Goal: Task Accomplishment & Management: Complete application form

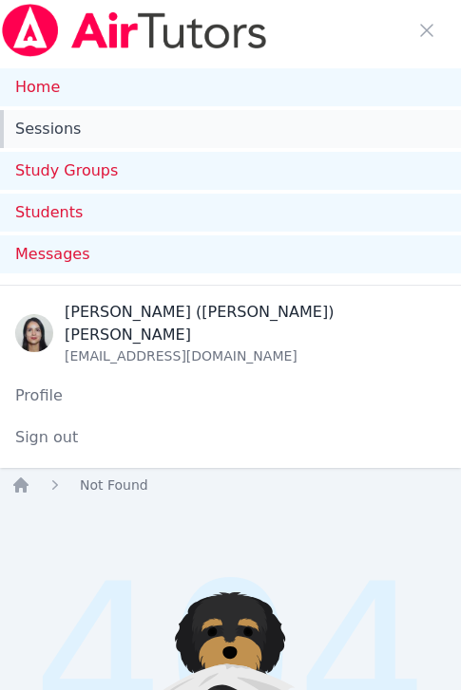
click at [88, 130] on link "Sessions" at bounding box center [230, 129] width 461 height 38
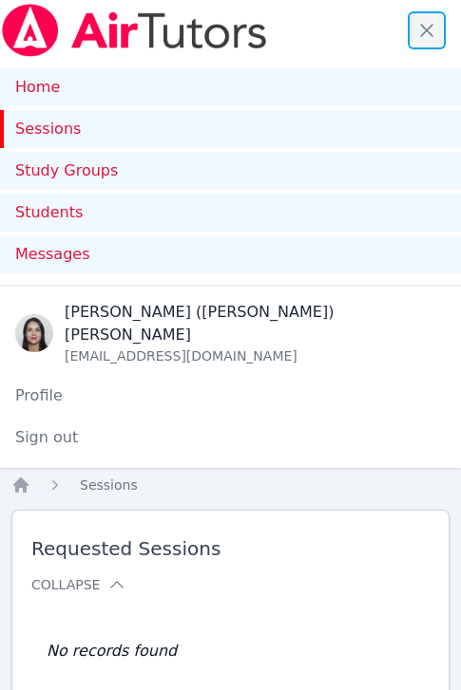
click at [422, 22] on span "button" at bounding box center [426, 30] width 42 height 42
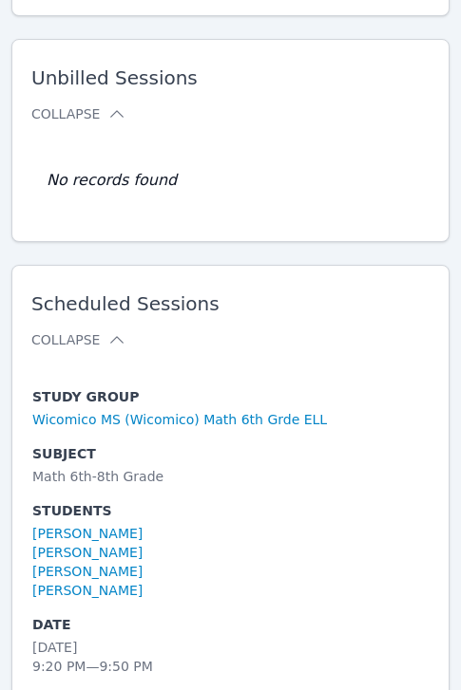
scroll to position [509, 0]
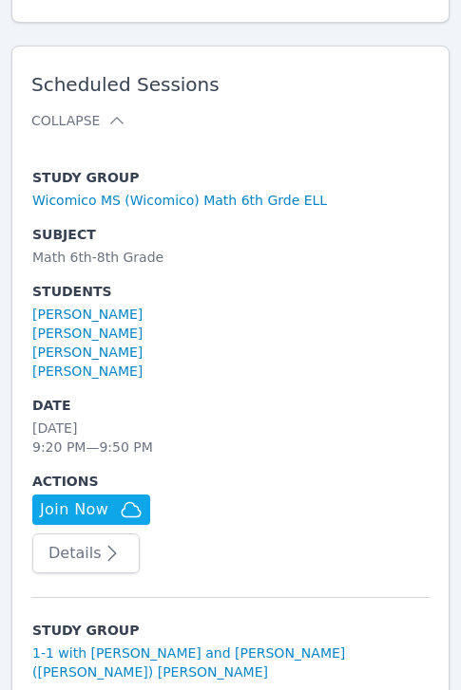
click at [255, 328] on li "[PERSON_NAME]" at bounding box center [230, 333] width 396 height 19
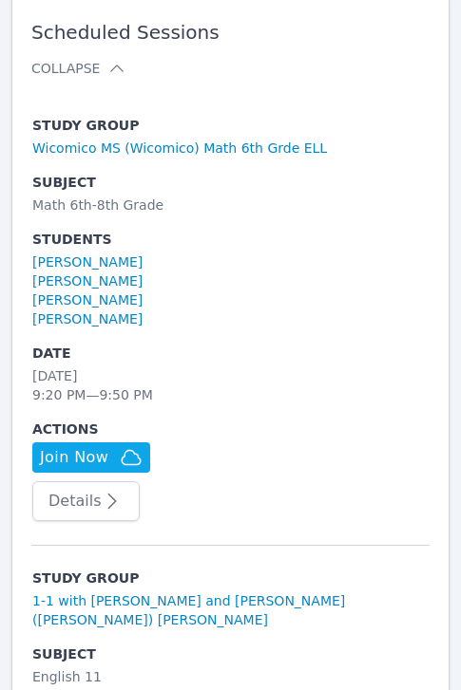
click at [78, 513] on button "Details" at bounding box center [85, 501] width 107 height 40
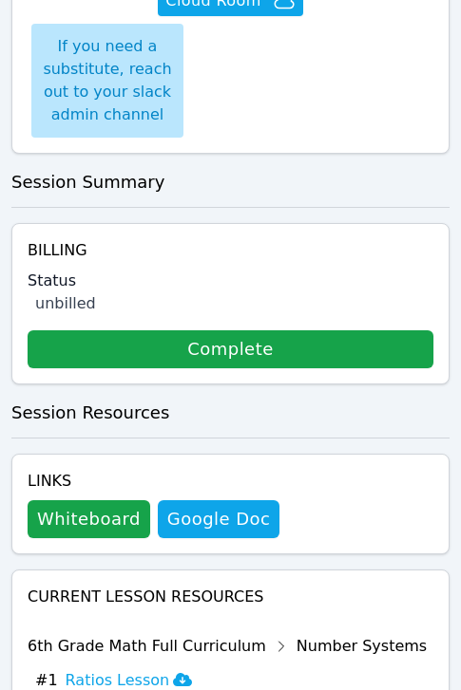
scroll to position [1120, 0]
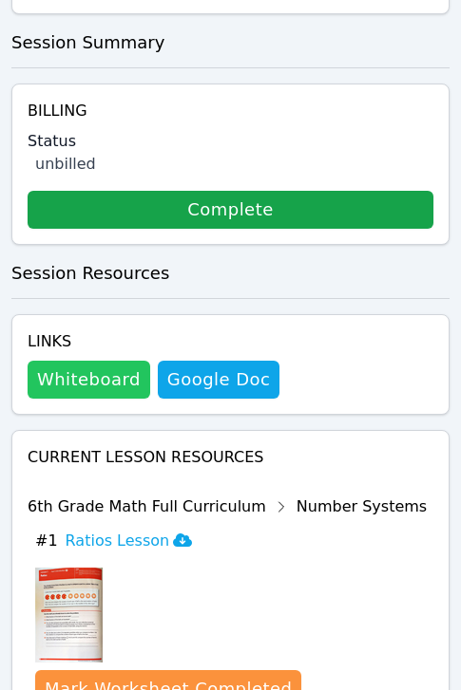
click at [114, 361] on button "Whiteboard" at bounding box center [89, 380] width 122 height 38
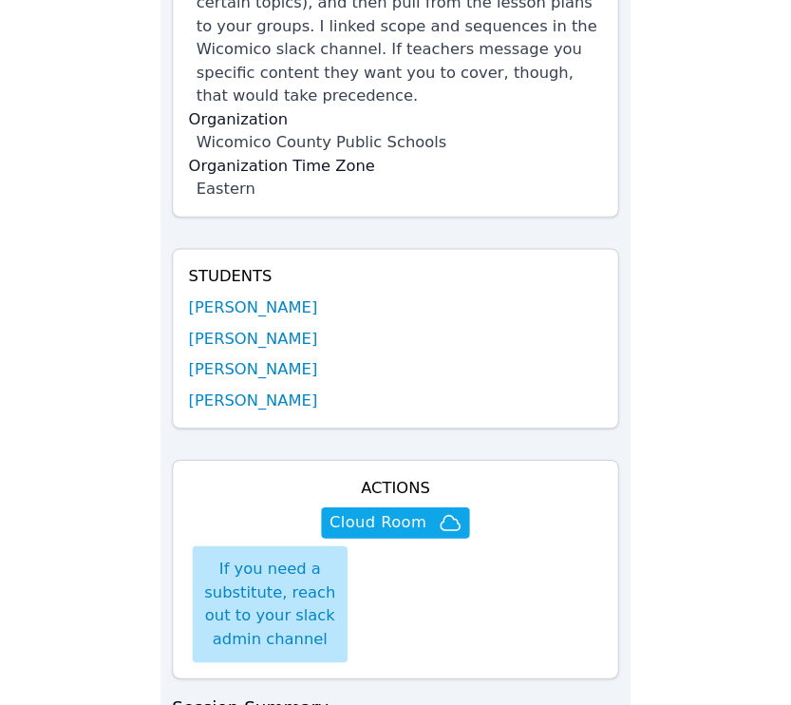
scroll to position [470, 0]
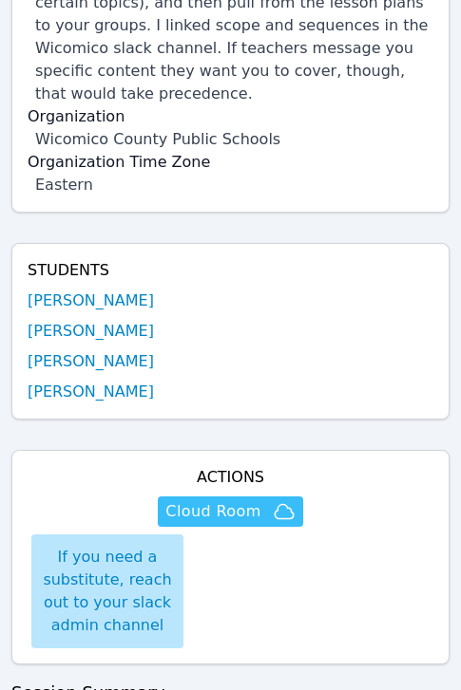
click at [243, 500] on span "Cloud Room" at bounding box center [212, 511] width 95 height 23
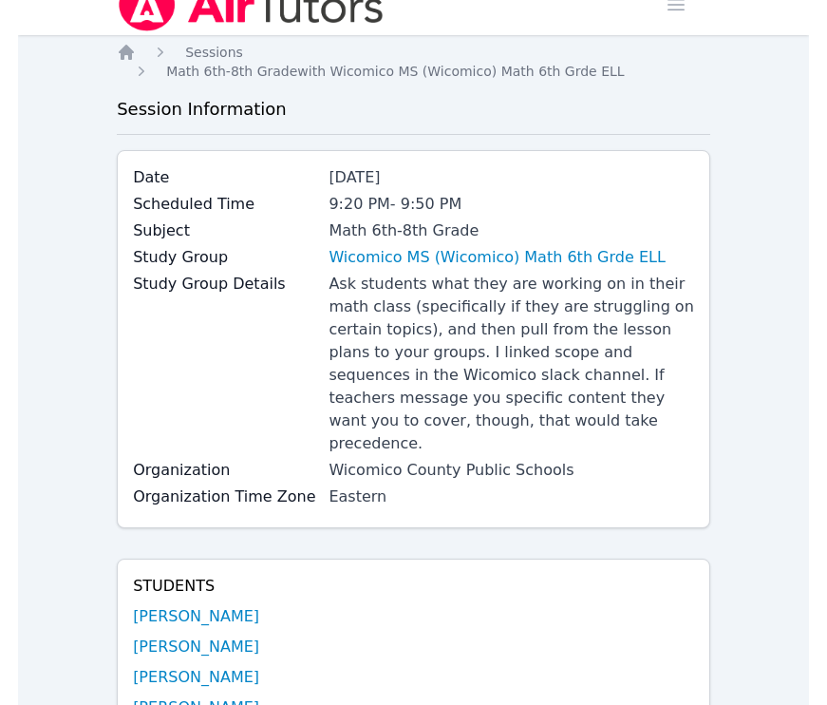
scroll to position [0, 0]
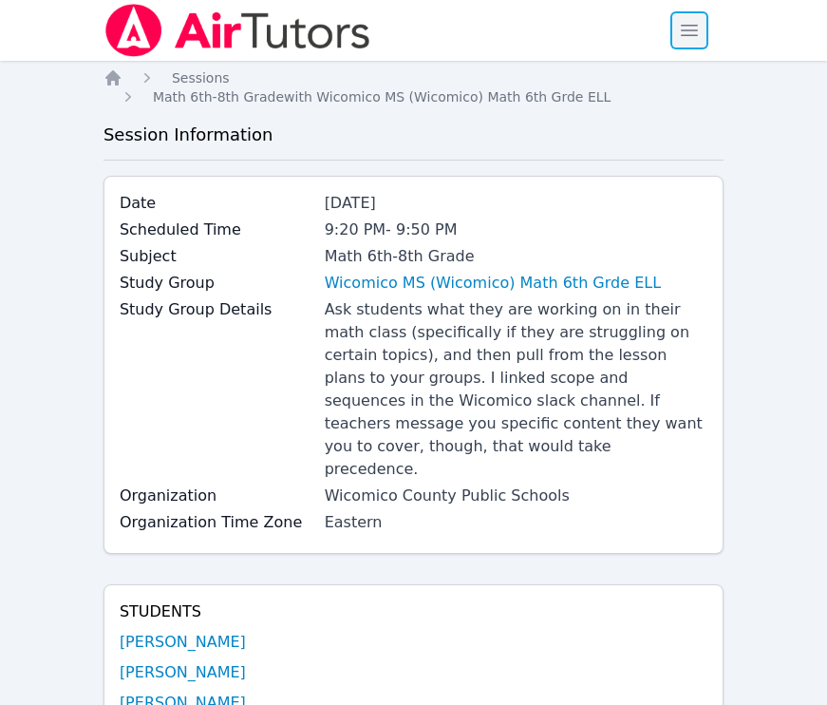
click at [460, 43] on span "button" at bounding box center [689, 30] width 42 height 42
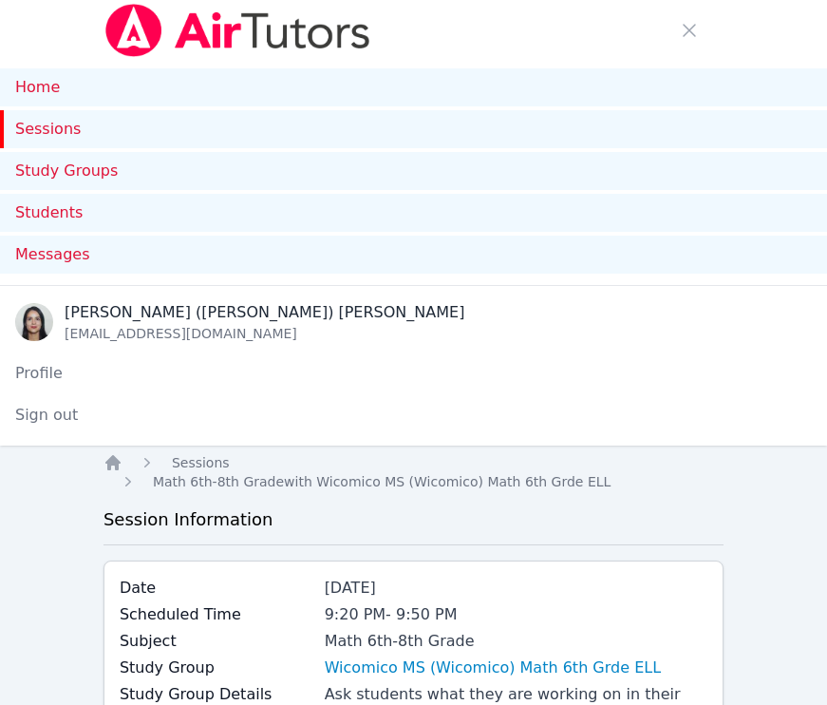
drag, startPoint x: 57, startPoint y: 136, endPoint x: 67, endPoint y: 120, distance: 19.2
click at [57, 136] on link "Sessions" at bounding box center [413, 129] width 827 height 38
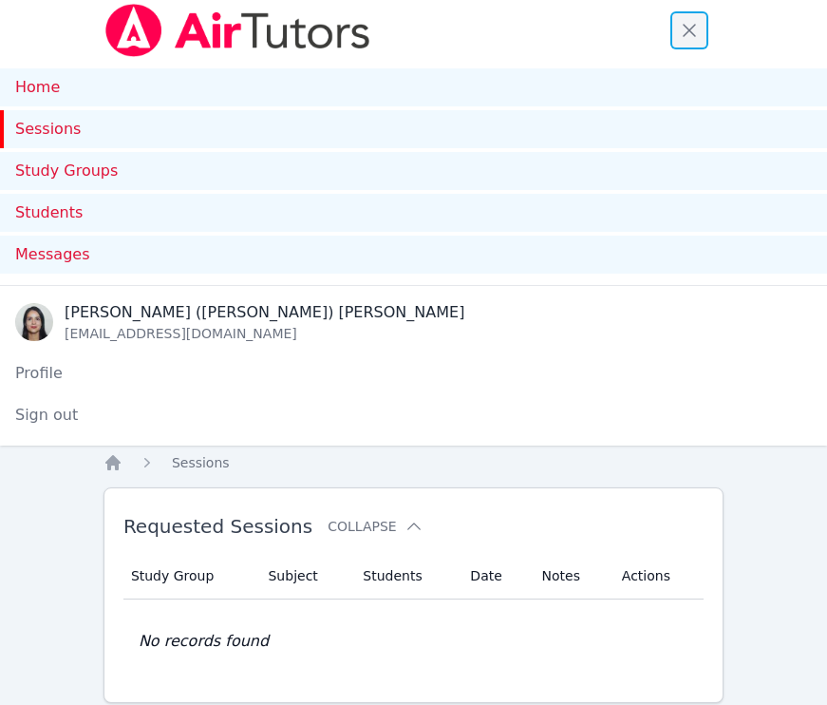
click at [460, 31] on span "button" at bounding box center [689, 30] width 42 height 42
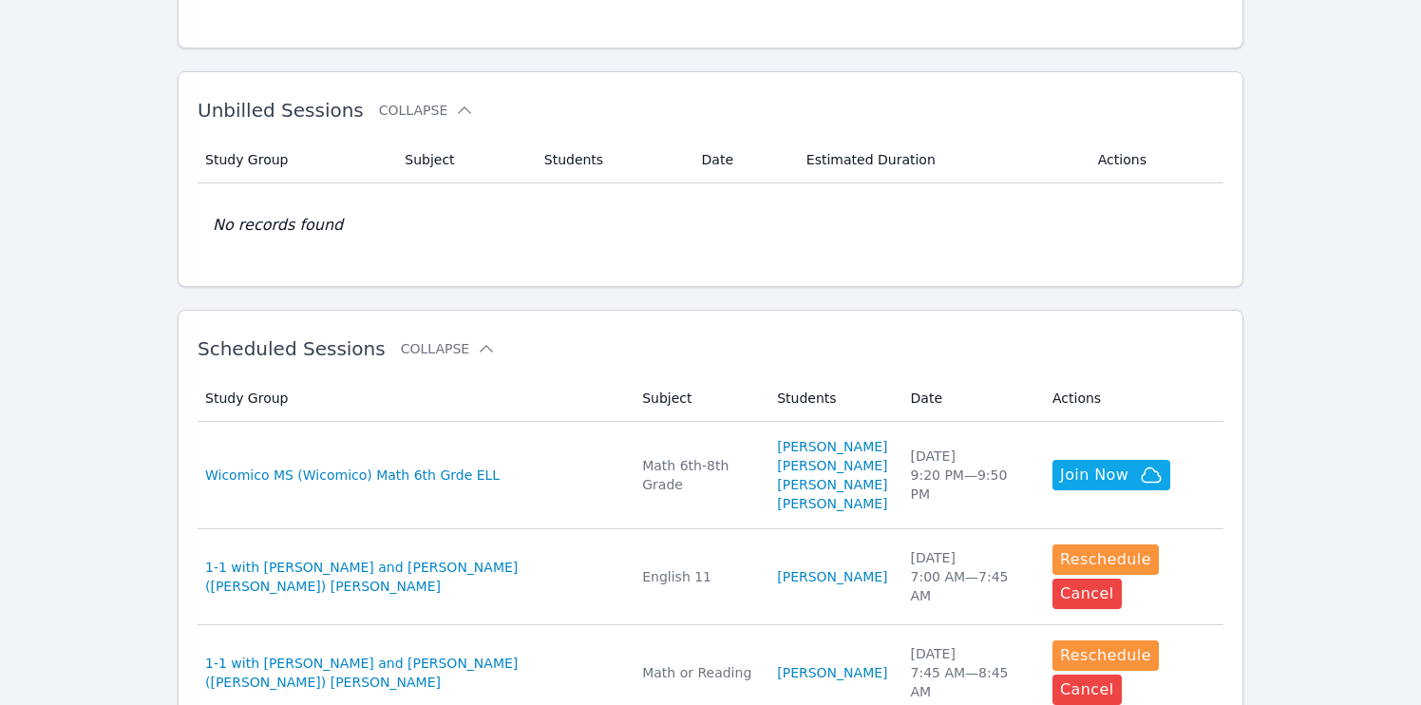
scroll to position [349, 0]
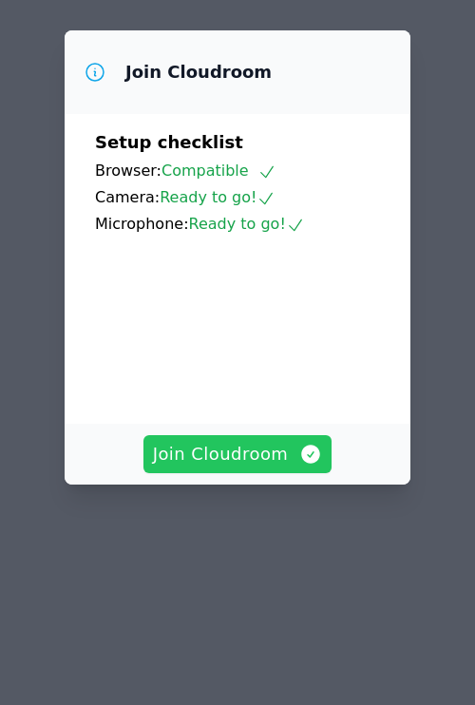
click at [236, 441] on span "Join Cloudroom" at bounding box center [238, 454] width 170 height 27
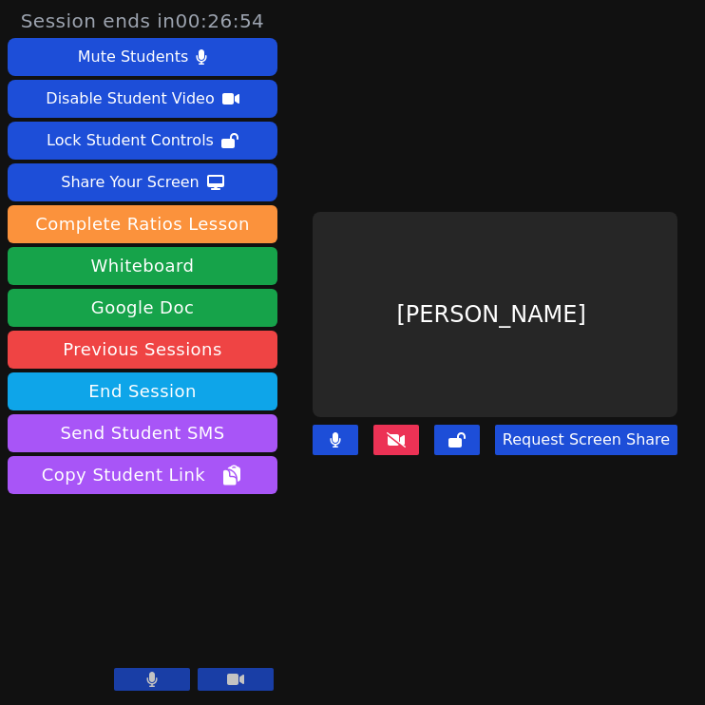
click at [404, 432] on icon at bounding box center [395, 439] width 19 height 15
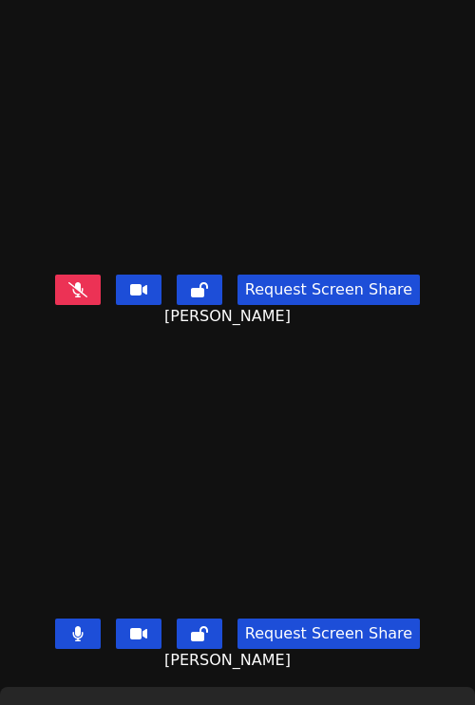
drag, startPoint x: 45, startPoint y: 251, endPoint x: 29, endPoint y: 329, distance: 80.3
click at [29, 329] on main "Savannah Riggin Request Screen Share Savannah Riggin Yeslhy Ventura Yanes Reque…" at bounding box center [237, 352] width 475 height 705
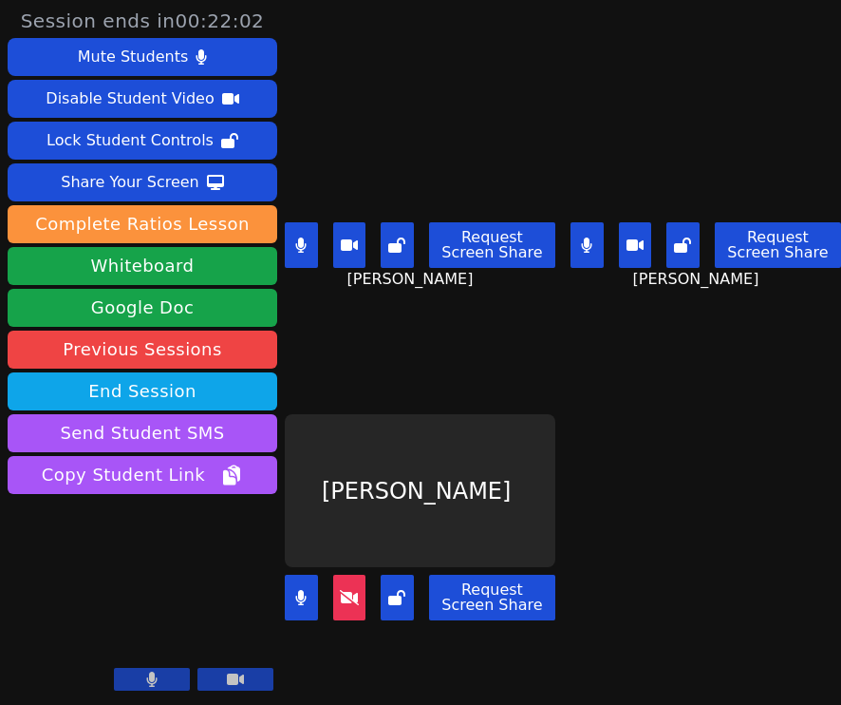
click at [474, 311] on div "Savannah Riggin Request Screen Share Savannah Riggin" at bounding box center [420, 176] width 271 height 352
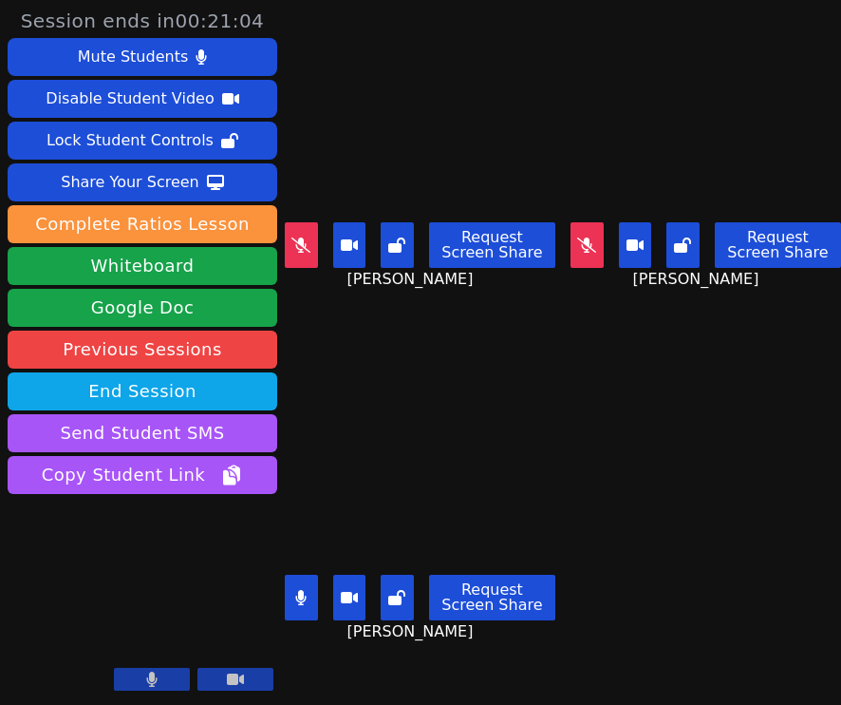
click at [300, 590] on icon at bounding box center [301, 597] width 10 height 15
click at [474, 481] on main "Savannah Riggin Request Screen Share Savannah Riggin Yeslhy Ventura Yanes Reque…" at bounding box center [563, 352] width 556 height 705
click at [401, 499] on video at bounding box center [420, 490] width 271 height 152
click at [302, 590] on icon at bounding box center [301, 597] width 19 height 15
click at [296, 590] on icon at bounding box center [300, 597] width 11 height 15
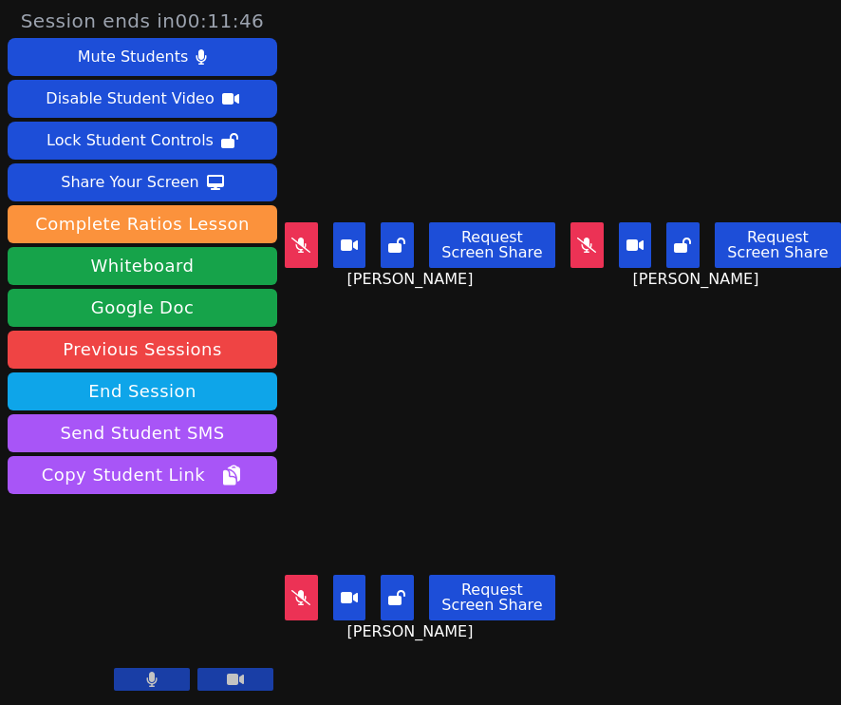
click at [300, 242] on icon at bounding box center [301, 244] width 19 height 15
drag, startPoint x: 321, startPoint y: 297, endPoint x: 311, endPoint y: 252, distance: 46.8
click at [321, 296] on div "Savannah Riggin Request Screen Share Savannah Riggin" at bounding box center [420, 176] width 271 height 352
click at [371, 139] on video at bounding box center [420, 138] width 271 height 152
click at [309, 238] on button at bounding box center [301, 245] width 33 height 46
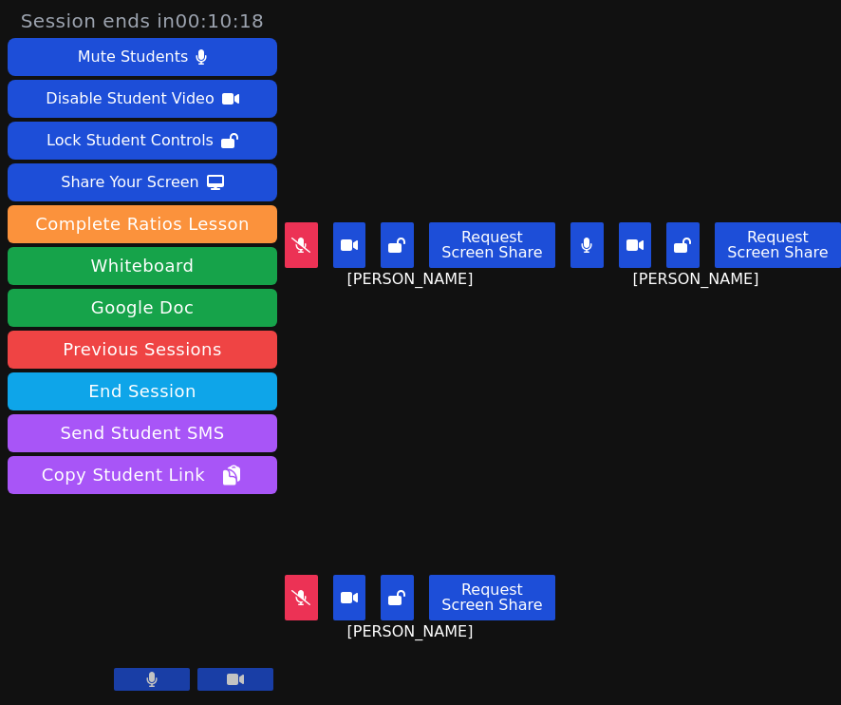
drag, startPoint x: 623, startPoint y: 385, endPoint x: 625, endPoint y: 375, distance: 9.7
click at [474, 385] on main "Savannah Riggin Request Screen Share Savannah Riggin Yeslhy Ventura Yanes Reque…" at bounding box center [563, 352] width 556 height 705
click at [474, 469] on video at bounding box center [420, 490] width 271 height 152
click at [289, 582] on button at bounding box center [301, 597] width 33 height 46
click at [375, 467] on video at bounding box center [420, 490] width 271 height 152
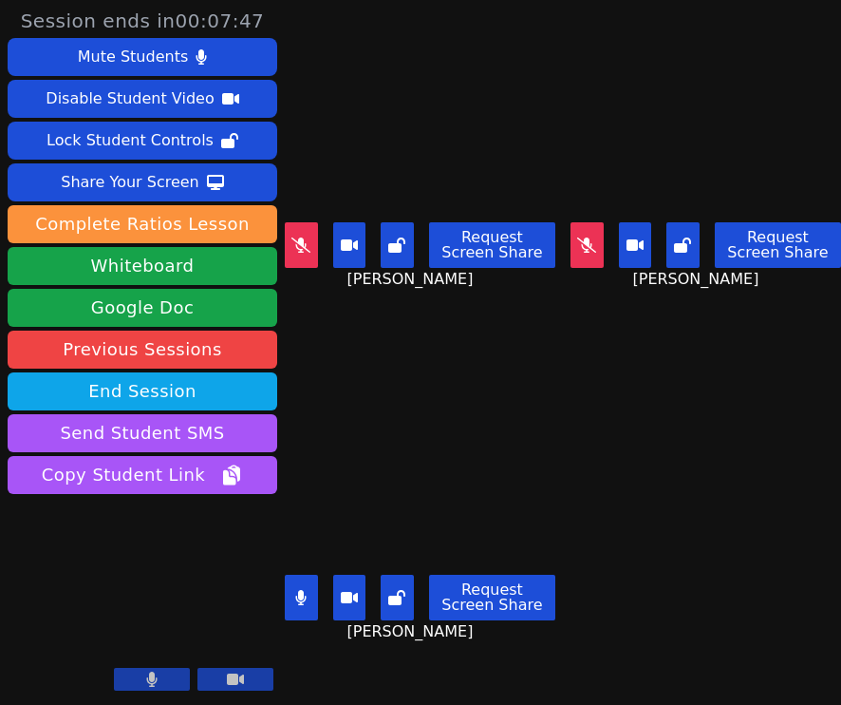
click at [298, 590] on icon at bounding box center [301, 597] width 10 height 15
click at [474, 417] on main "Savannah Riggin Request Screen Share Savannah Riggin Yeslhy Ventura Yanes Reque…" at bounding box center [563, 352] width 556 height 705
click at [474, 365] on div "Samuel Mireles Santillan Request Screen Share Samuel Mireles Santillan" at bounding box center [420, 528] width 271 height 352
click at [309, 292] on div "Savannah Riggin Request Screen Share Savannah Riggin" at bounding box center [420, 176] width 271 height 352
click at [474, 259] on button at bounding box center [587, 245] width 33 height 46
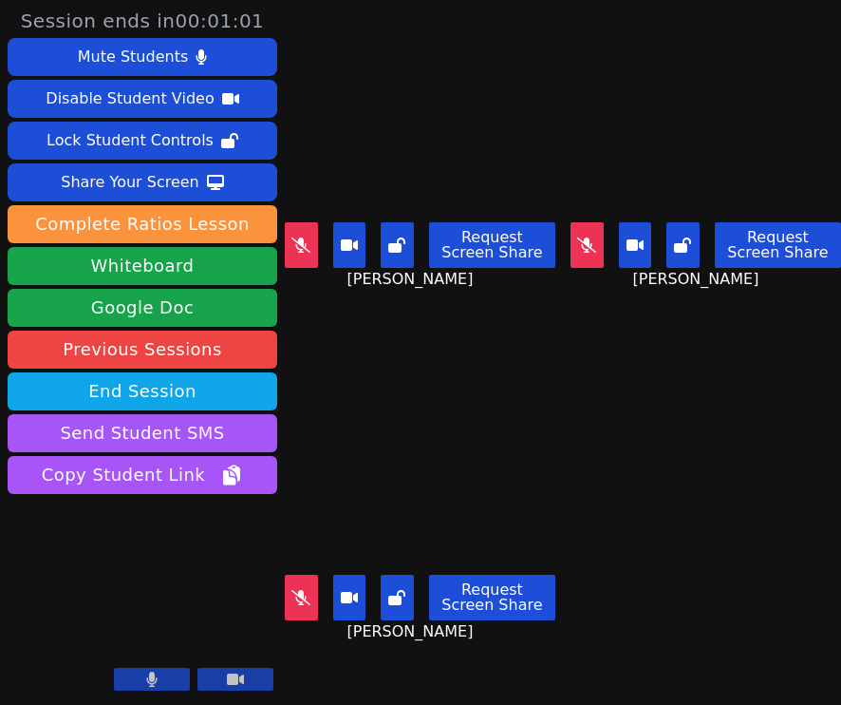
click at [474, 414] on video at bounding box center [420, 490] width 271 height 152
click at [300, 590] on icon at bounding box center [301, 597] width 19 height 15
click at [474, 465] on main "Savannah Riggin Request Screen Share Savannah Riggin Yeslhy Ventura Yanes Reque…" at bounding box center [563, 352] width 556 height 705
click at [474, 402] on div "Samuel Mireles Santillan Request Screen Share Samuel Mireles Santillan" at bounding box center [420, 528] width 271 height 352
click at [306, 590] on icon at bounding box center [300, 597] width 11 height 15
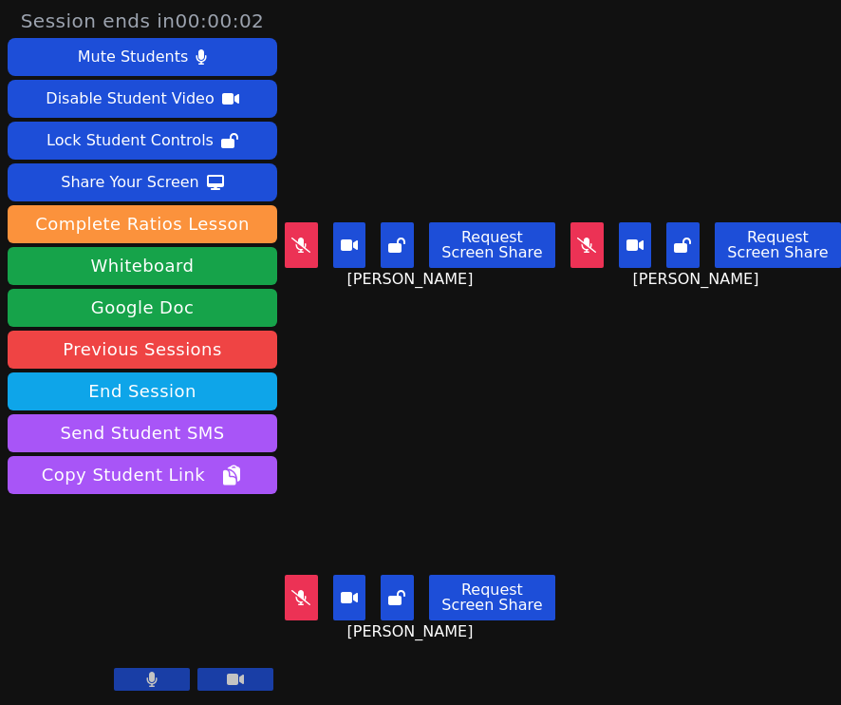
click at [307, 239] on icon at bounding box center [301, 244] width 19 height 15
click at [474, 249] on button at bounding box center [587, 245] width 33 height 46
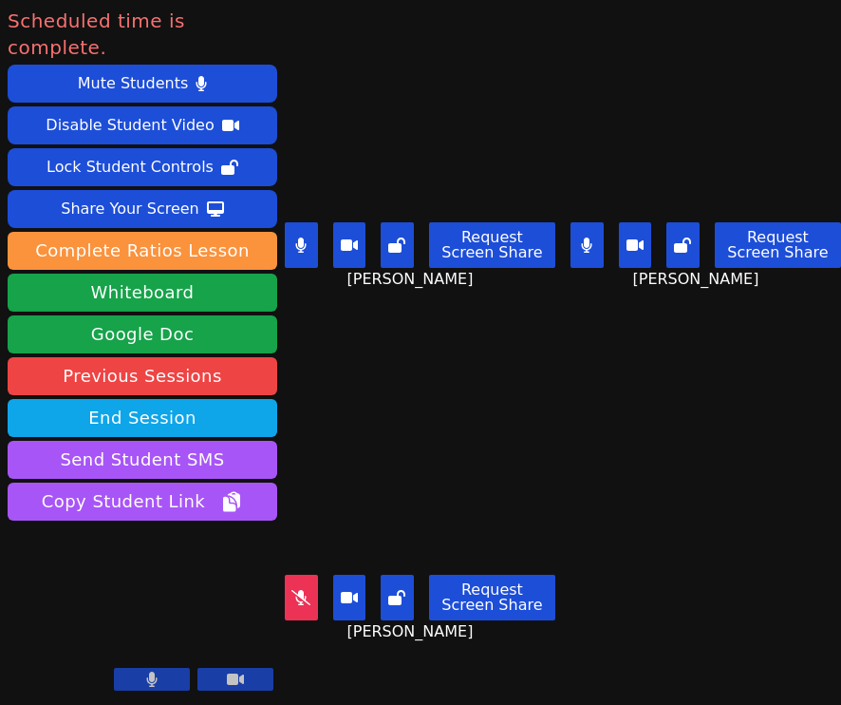
click at [303, 590] on icon at bounding box center [301, 597] width 19 height 15
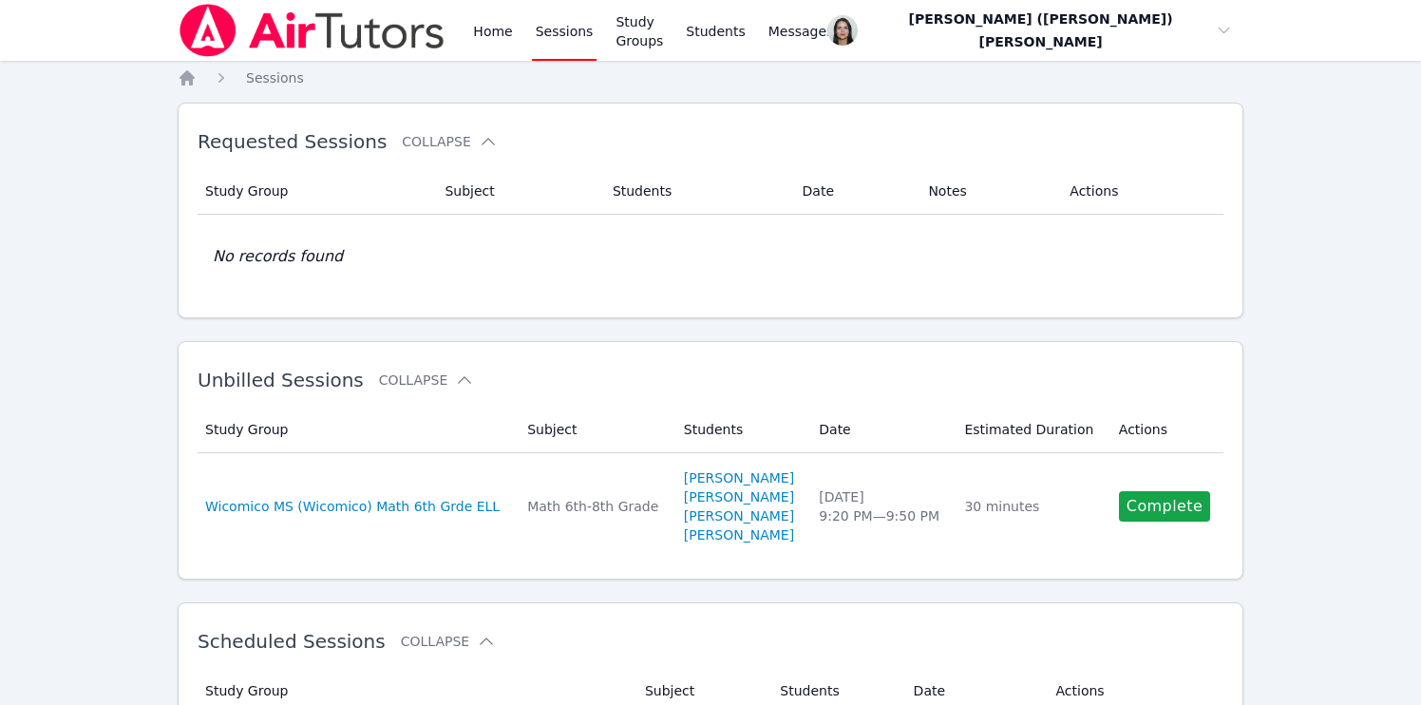
scroll to position [349, 0]
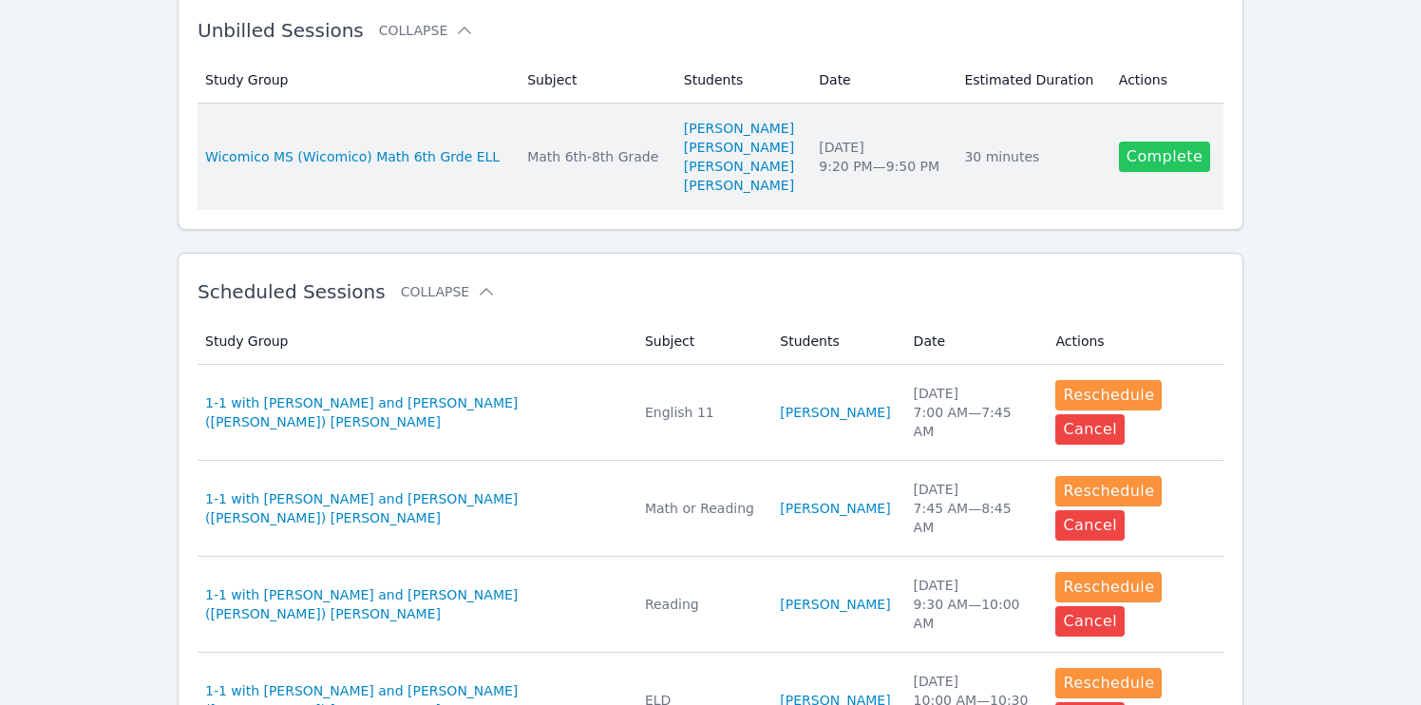
click at [1139, 151] on link "Complete" at bounding box center [1164, 156] width 91 height 30
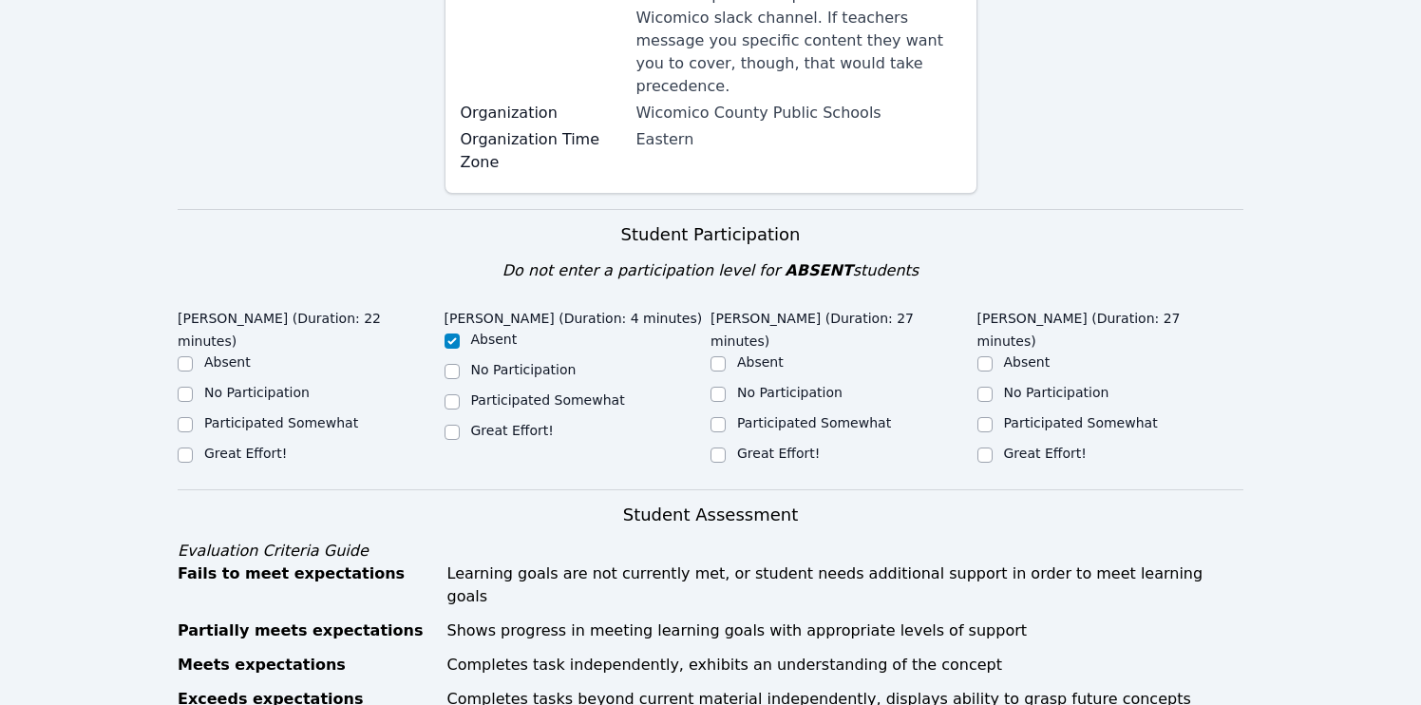
scroll to position [653, 0]
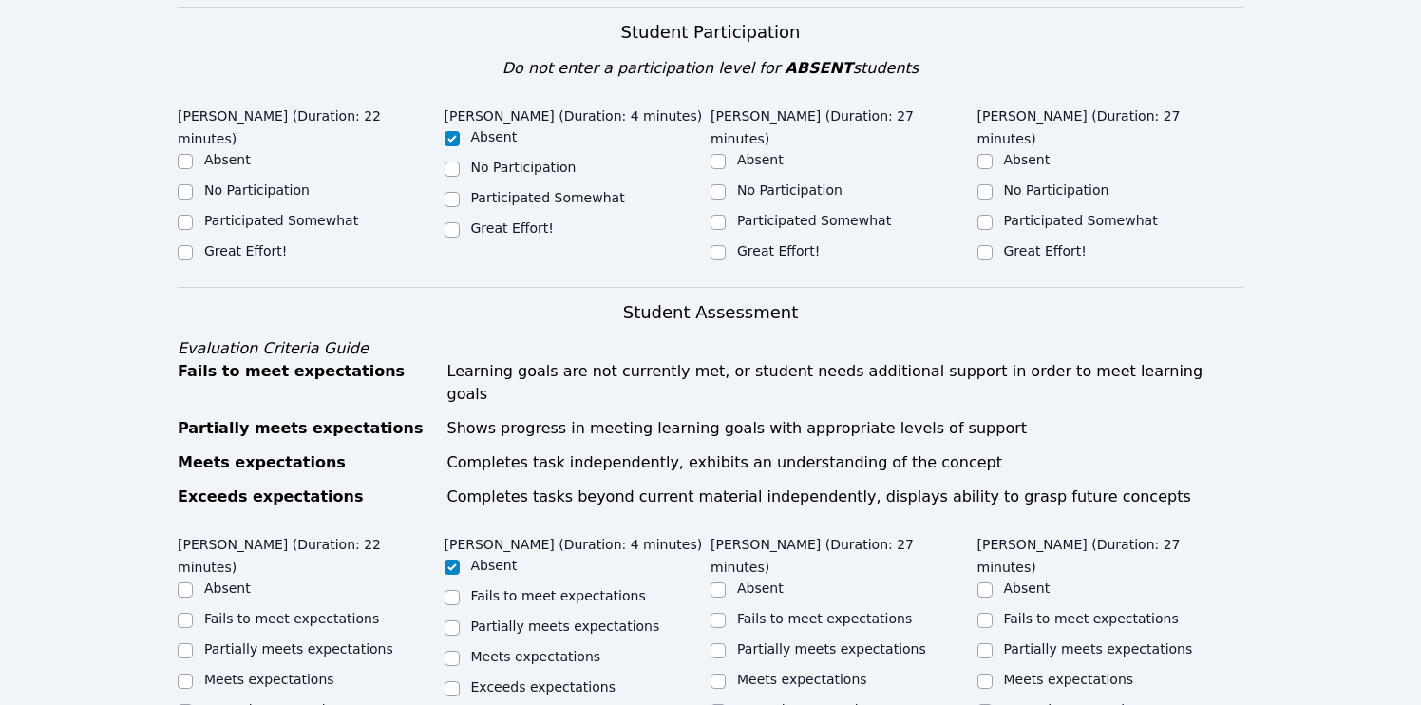
click at [725, 241] on div "Great Effort!" at bounding box center [843, 252] width 267 height 23
drag, startPoint x: 989, startPoint y: 204, endPoint x: 896, endPoint y: 198, distance: 93.2
click at [989, 245] on input "Great Effort!" at bounding box center [984, 252] width 15 height 15
checkbox input "true"
click at [720, 245] on input "Great Effort!" at bounding box center [717, 252] width 15 height 15
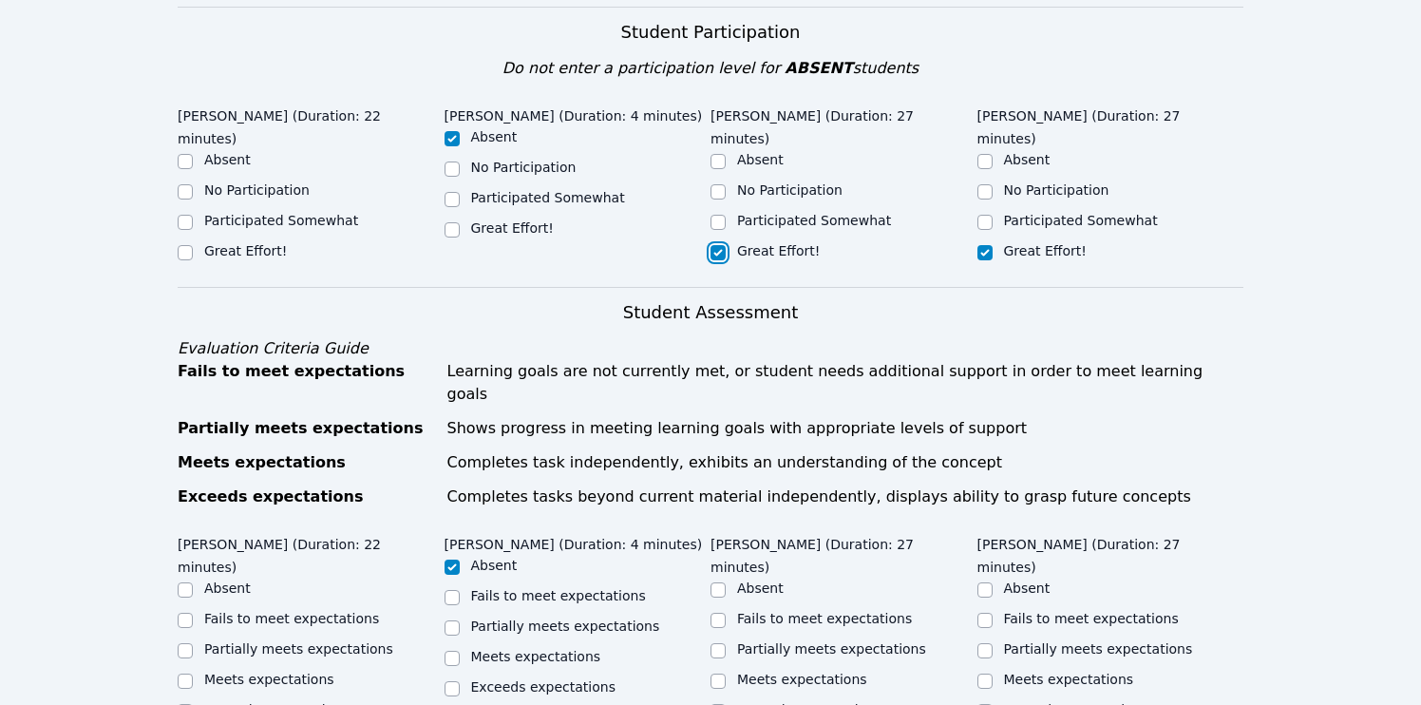
checkbox input "true"
click at [185, 245] on input "Great Effort!" at bounding box center [185, 252] width 15 height 15
checkbox input "true"
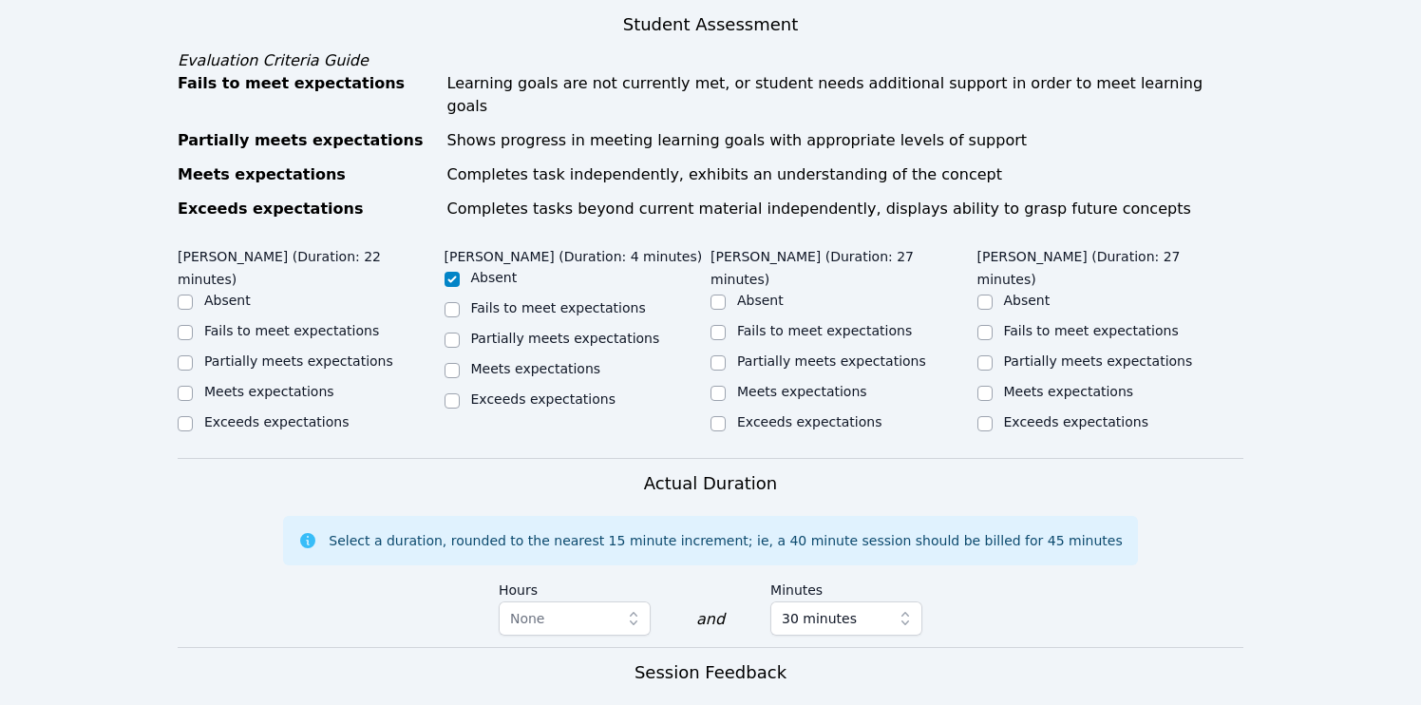
click at [215, 384] on label "Meets expectations" at bounding box center [269, 391] width 130 height 15
click at [193, 386] on input "Meets expectations" at bounding box center [185, 393] width 15 height 15
checkbox input "true"
click at [723, 386] on input "Meets expectations" at bounding box center [717, 393] width 15 height 15
checkbox input "true"
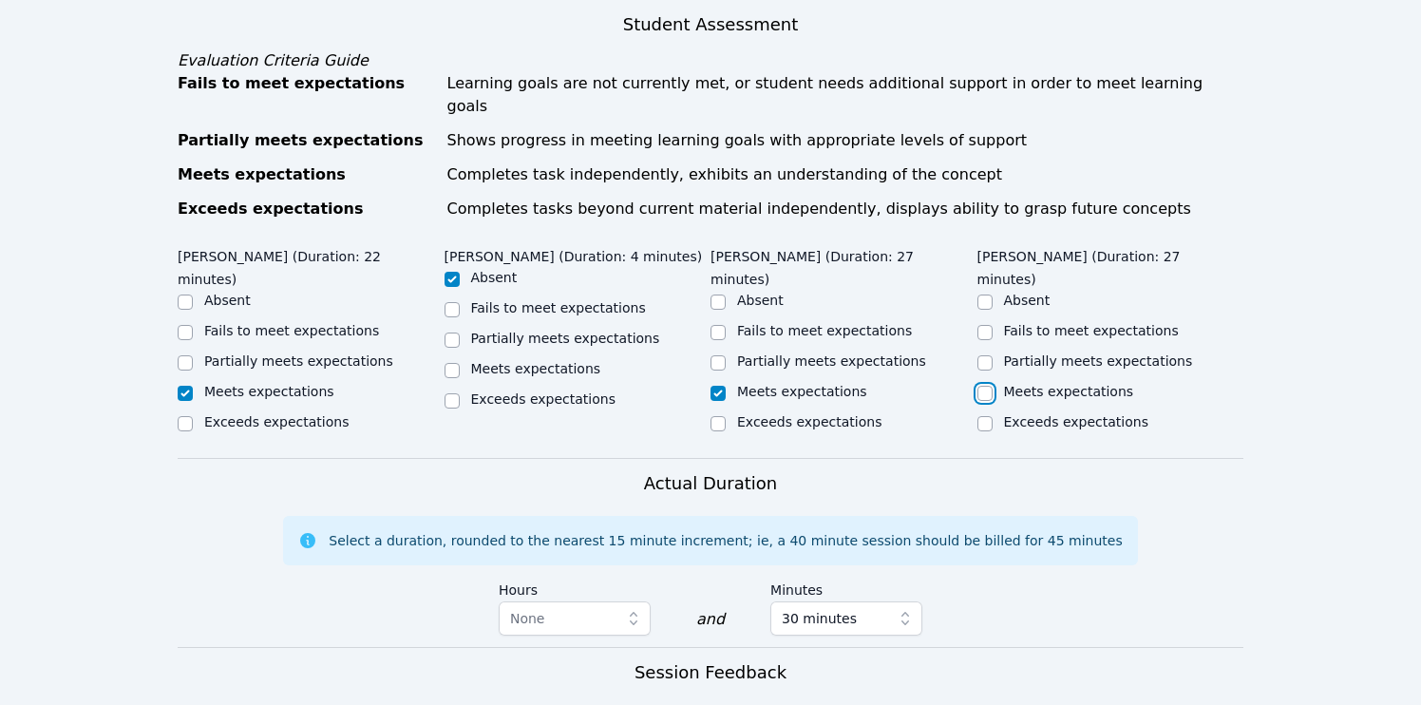
click at [988, 386] on input "Meets expectations" at bounding box center [984, 393] width 15 height 15
checkbox input "true"
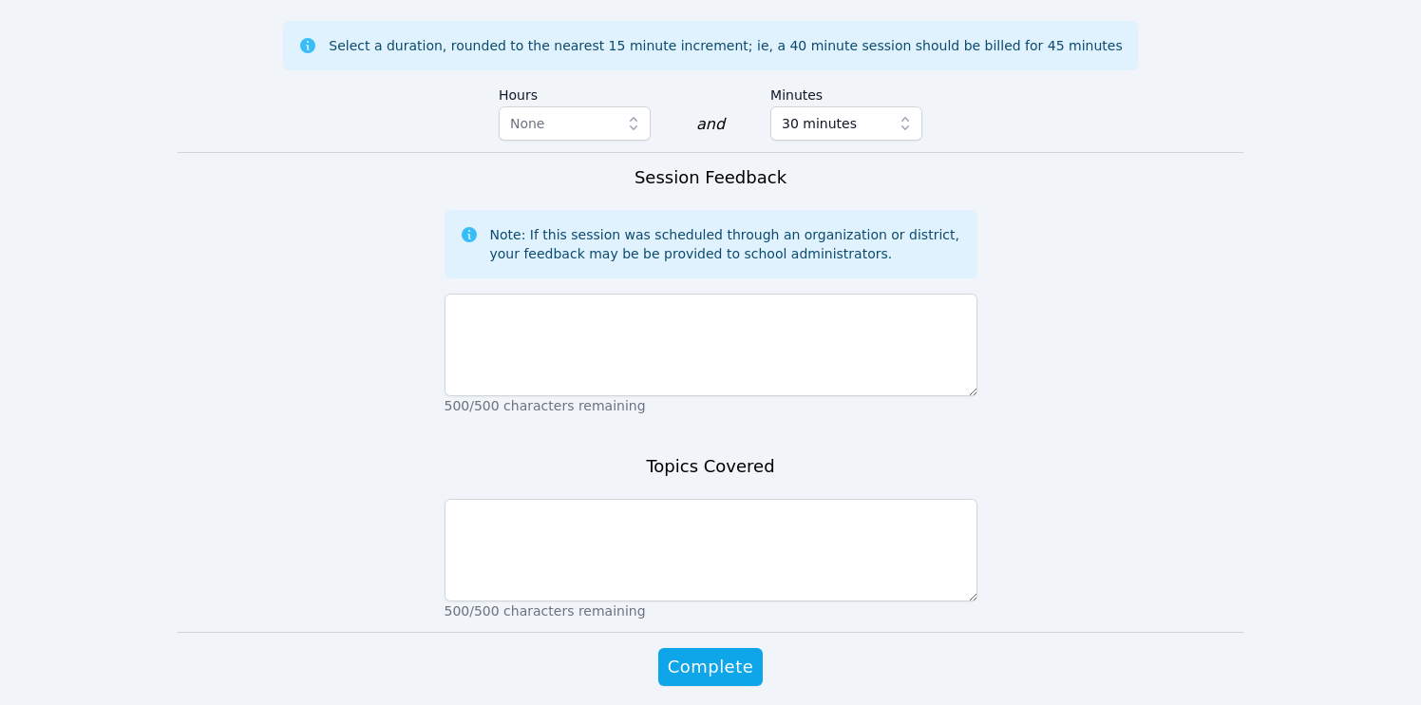
scroll to position [1440, 0]
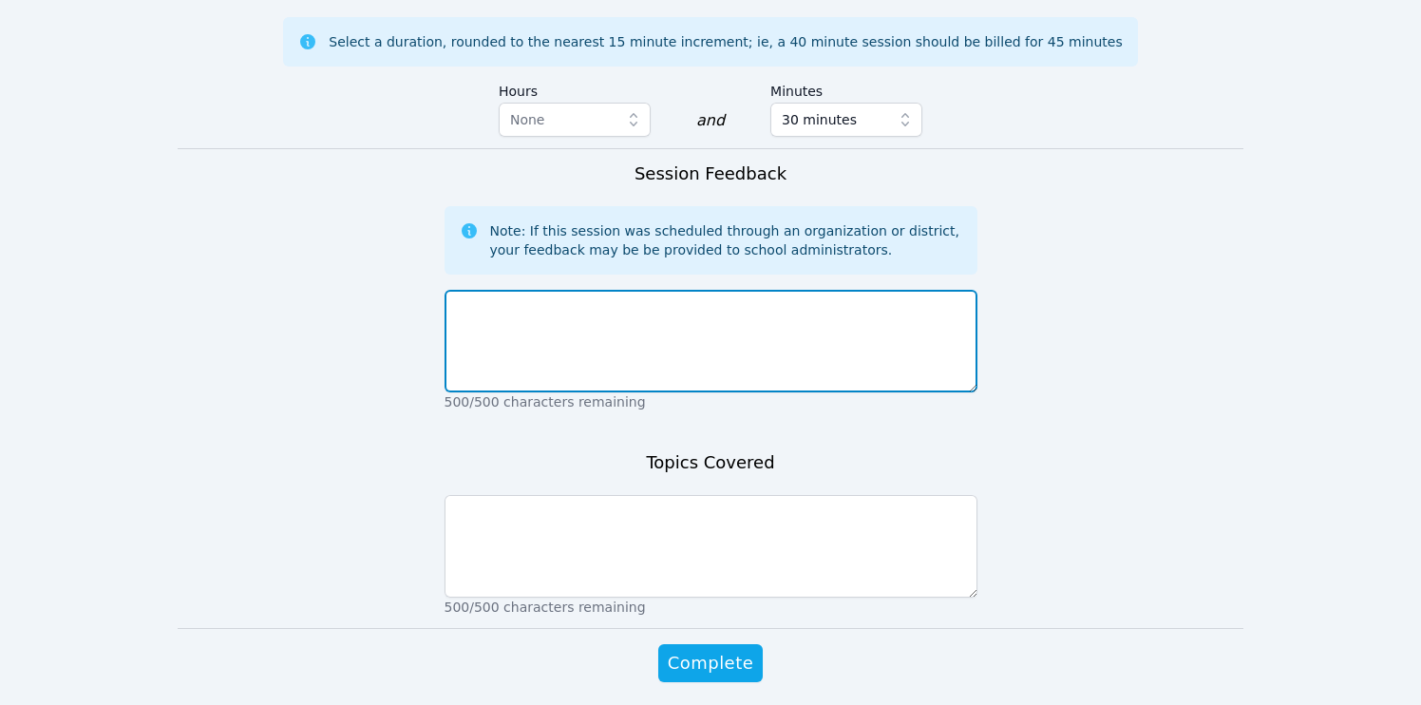
click at [641, 290] on textarea at bounding box center [710, 341] width 533 height 103
type textarea "A"
drag, startPoint x: 728, startPoint y: 234, endPoint x: 456, endPoint y: 243, distance: 272.7
click at [456, 290] on textarea "Students arrived a couple of minutes late" at bounding box center [710, 341] width 533 height 103
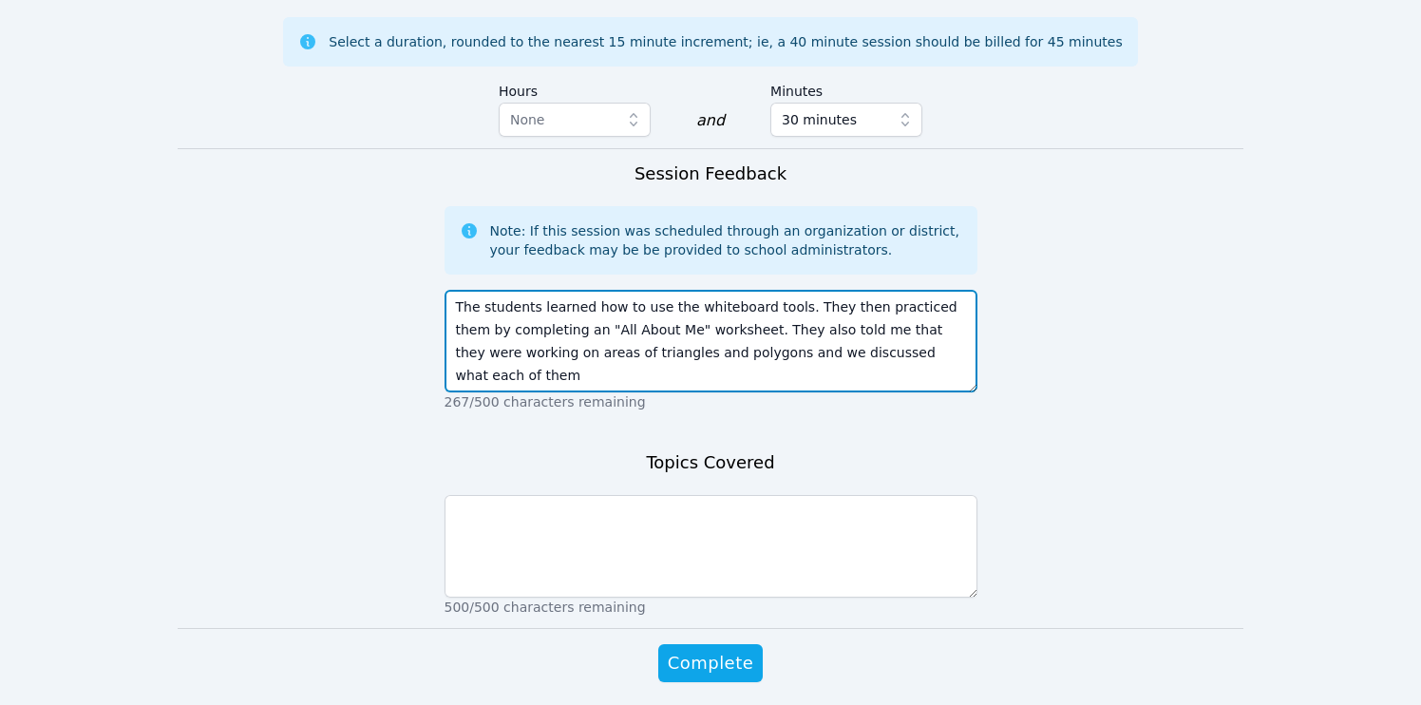
drag, startPoint x: 838, startPoint y: 289, endPoint x: 948, endPoint y: 289, distance: 109.2
click at [948, 290] on textarea "The students learned how to use the whiteboard tools. They then practiced them …" at bounding box center [710, 341] width 533 height 103
click at [800, 290] on textarea "The students learned how to use the whiteboard tools. They then practiced them …" at bounding box center [710, 341] width 533 height 103
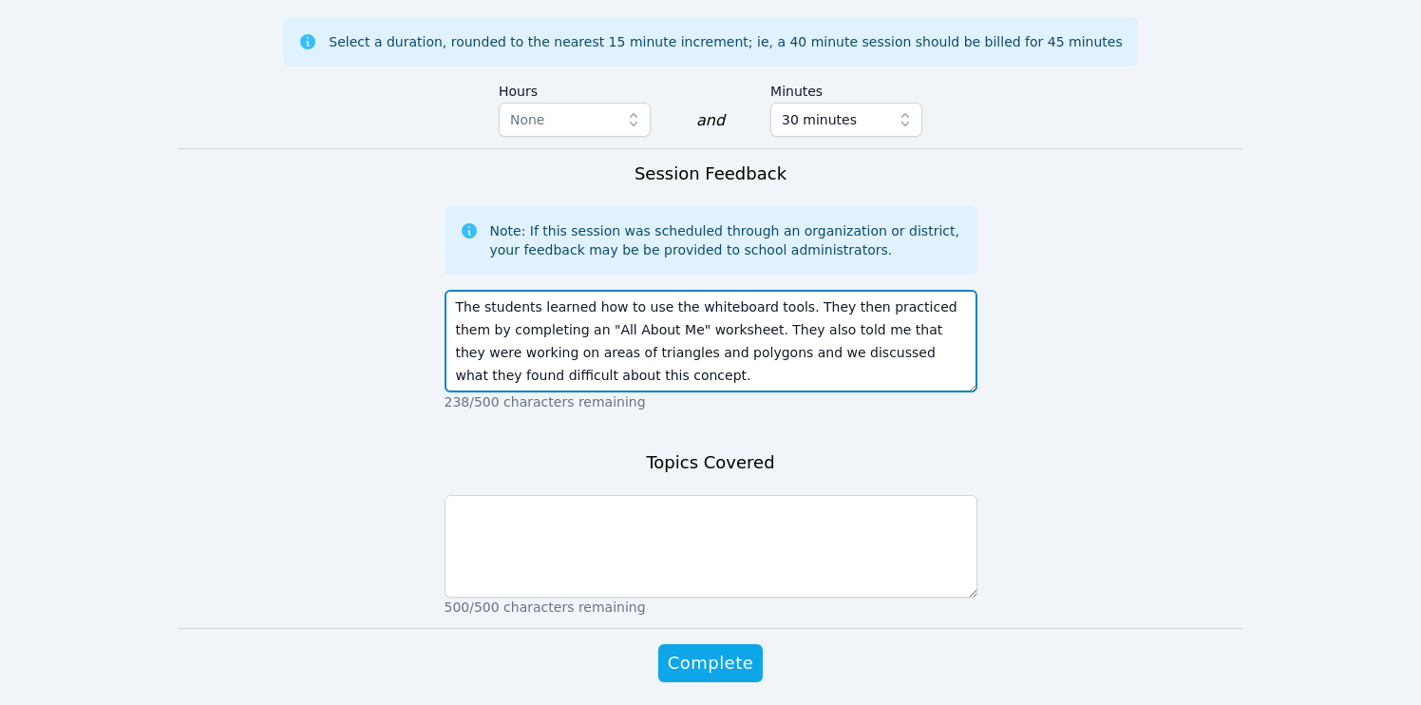
type textarea "The students learned how to use the whiteboard tools. They then practiced them …"
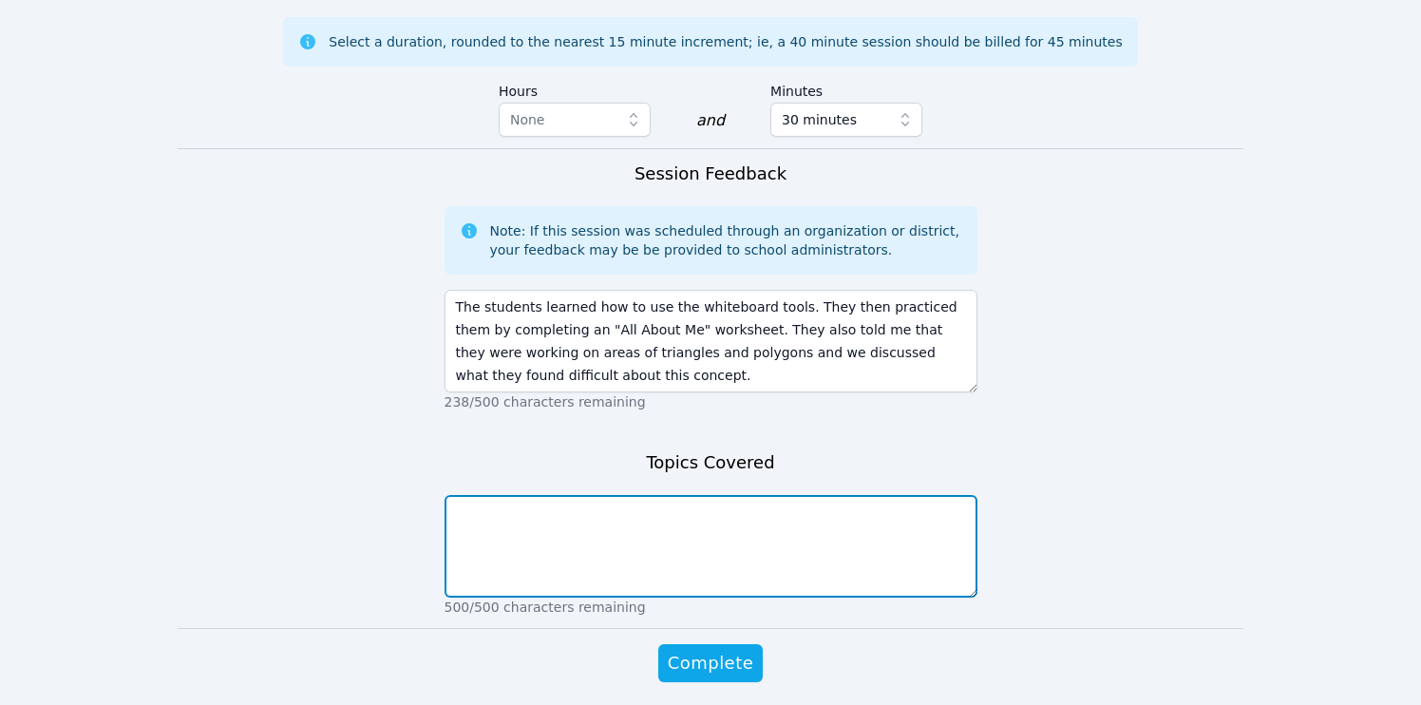
click at [698, 495] on textarea at bounding box center [710, 546] width 533 height 103
paste textarea "The students learned how to use the whiteboard tools. They then practiced them …"
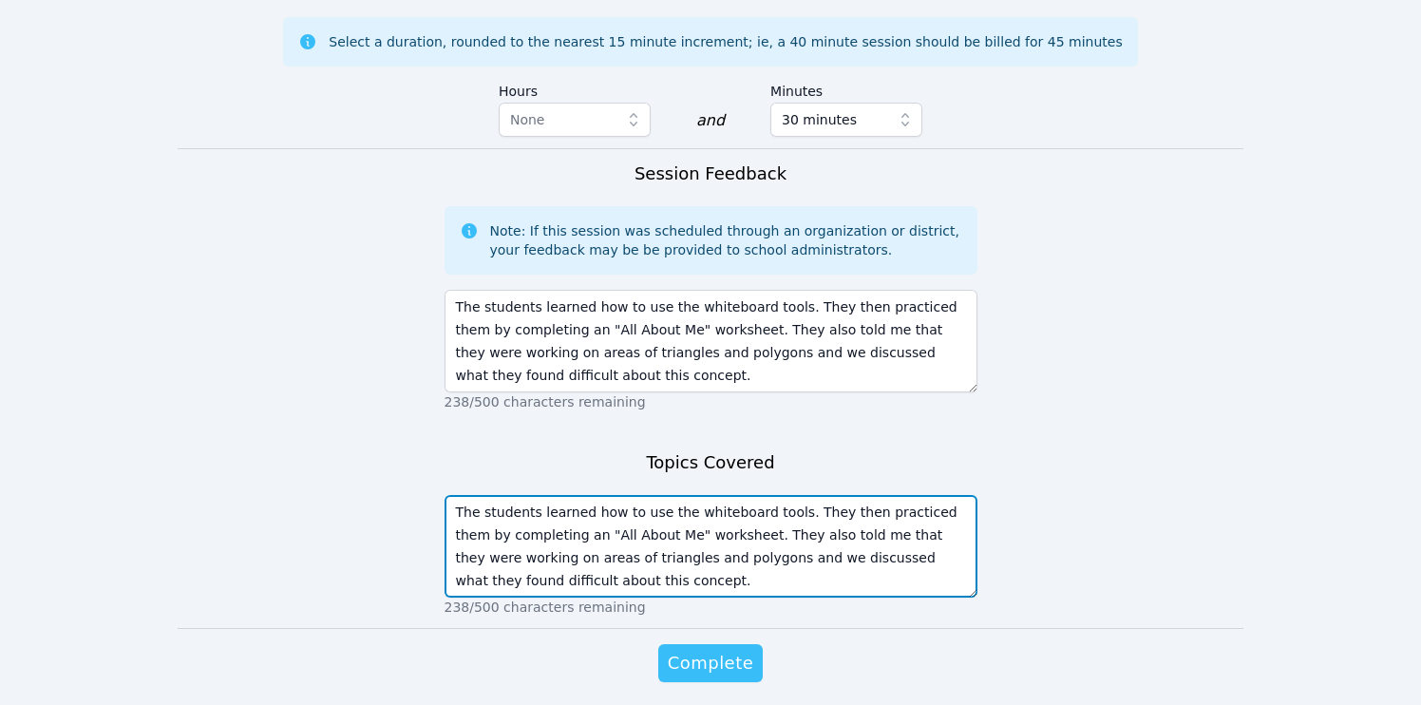
type textarea "The students learned how to use the whiteboard tools. They then practiced them …"
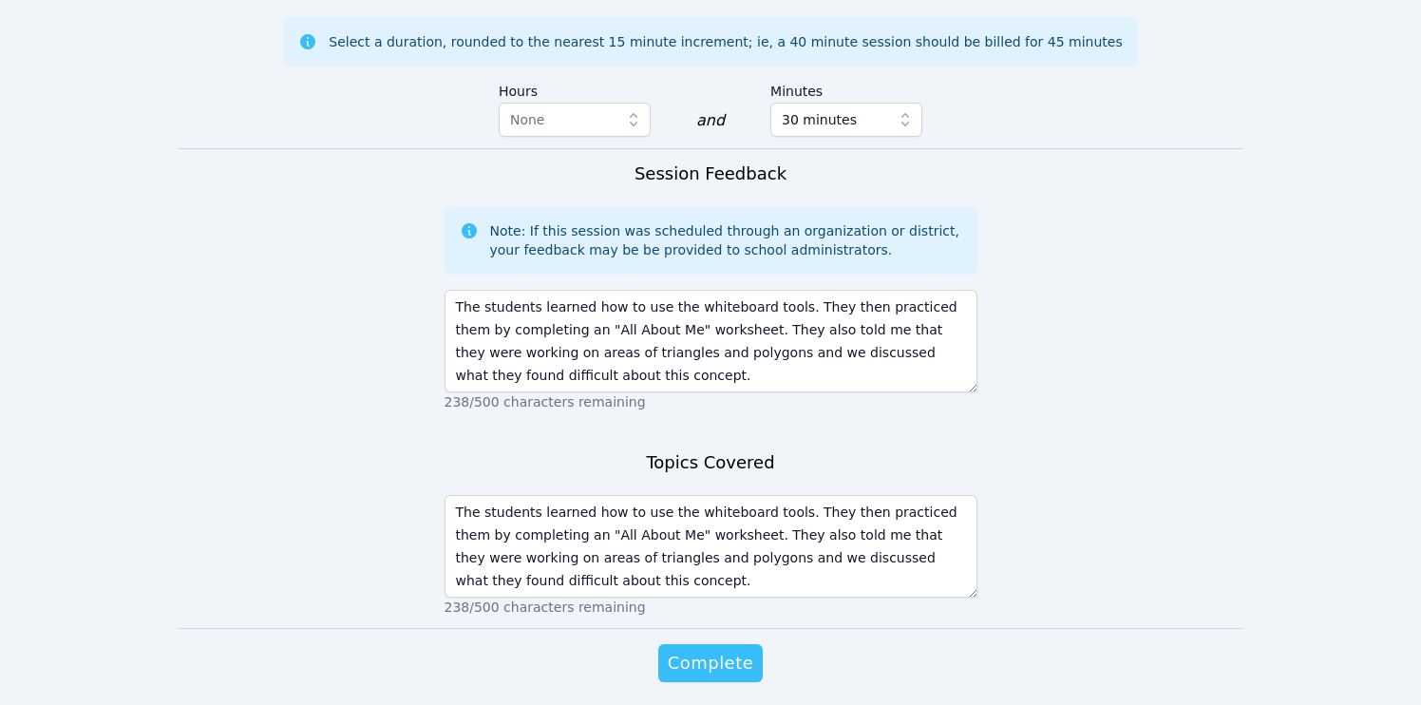
click at [725, 649] on span "Complete" at bounding box center [710, 662] width 85 height 27
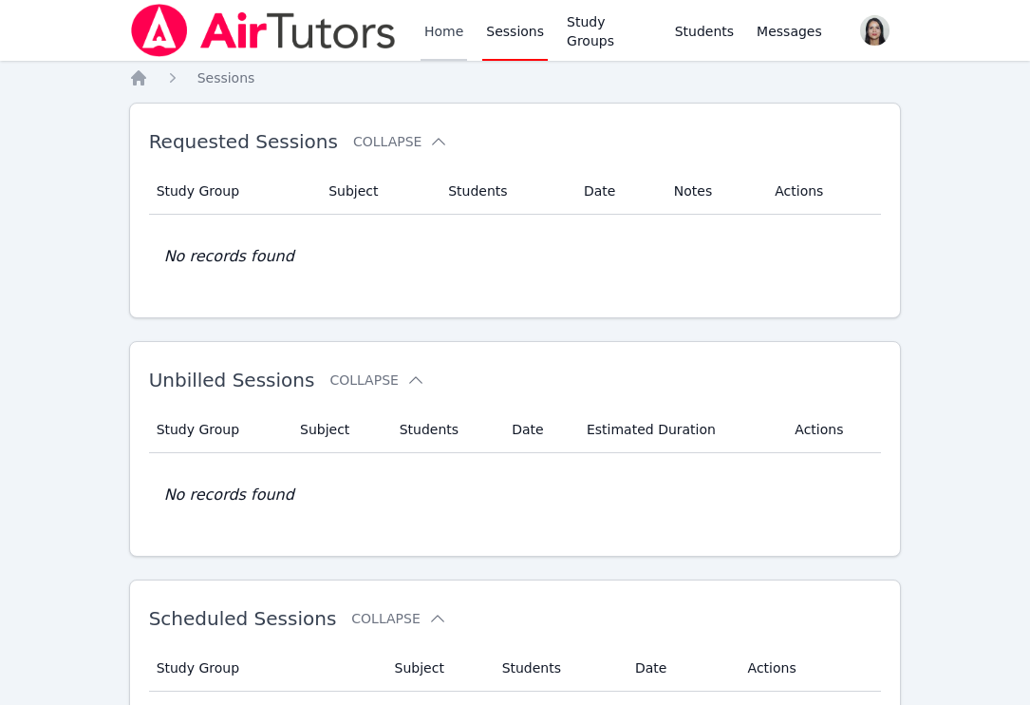
click at [450, 34] on link "Home" at bounding box center [444, 30] width 47 height 61
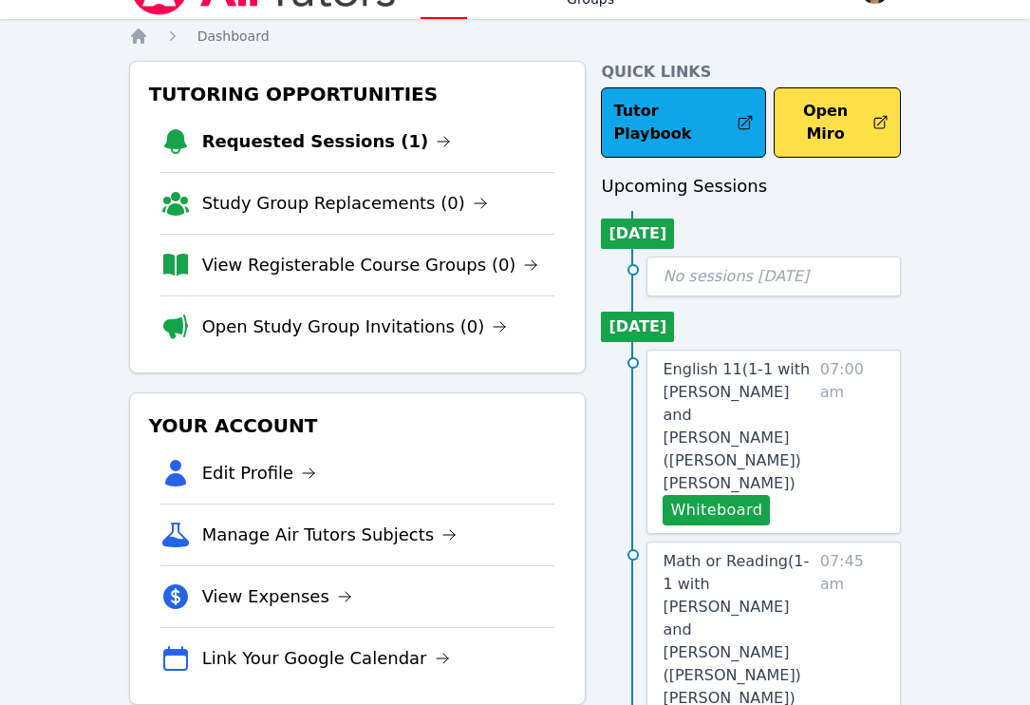
scroll to position [50, 0]
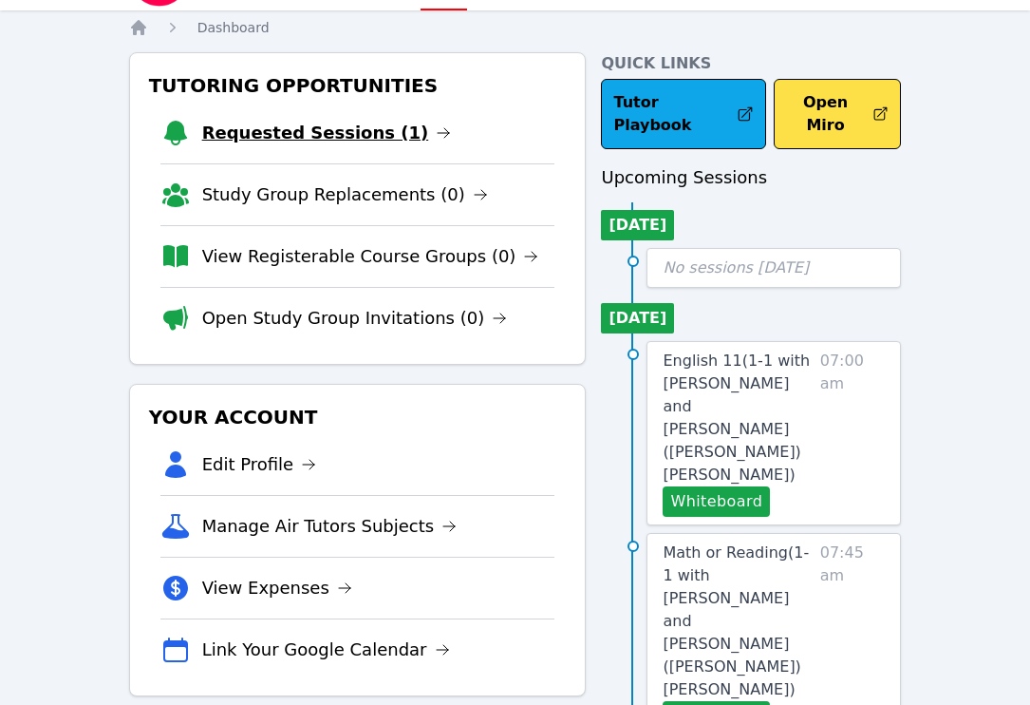
click at [333, 129] on link "Requested Sessions (1)" at bounding box center [327, 133] width 250 height 27
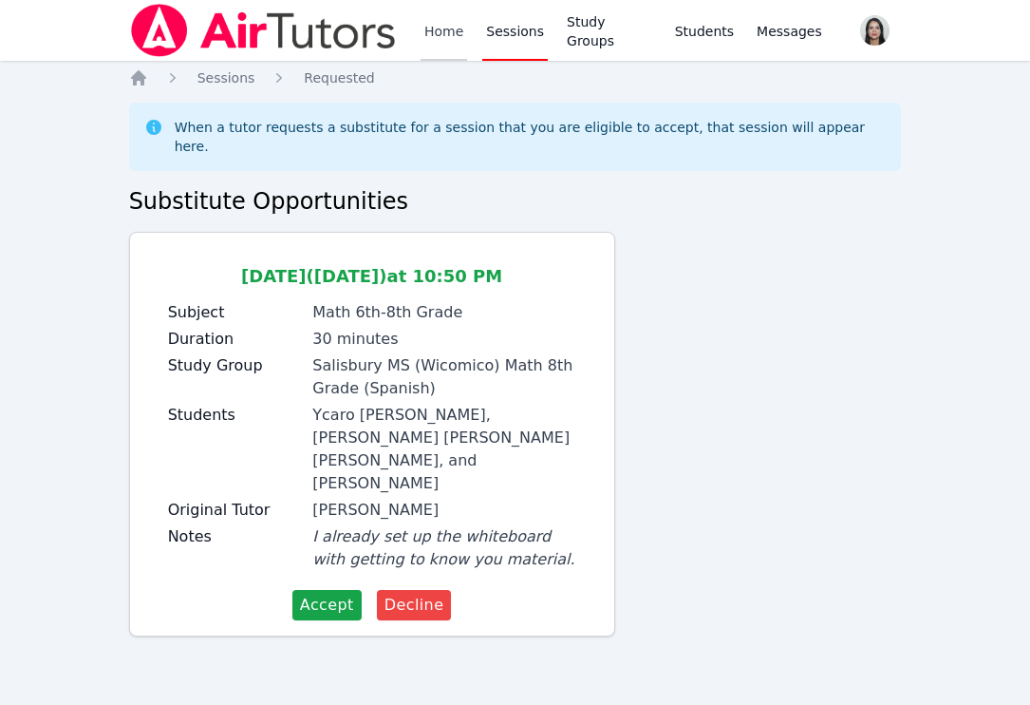
click at [438, 37] on link "Home" at bounding box center [444, 30] width 47 height 61
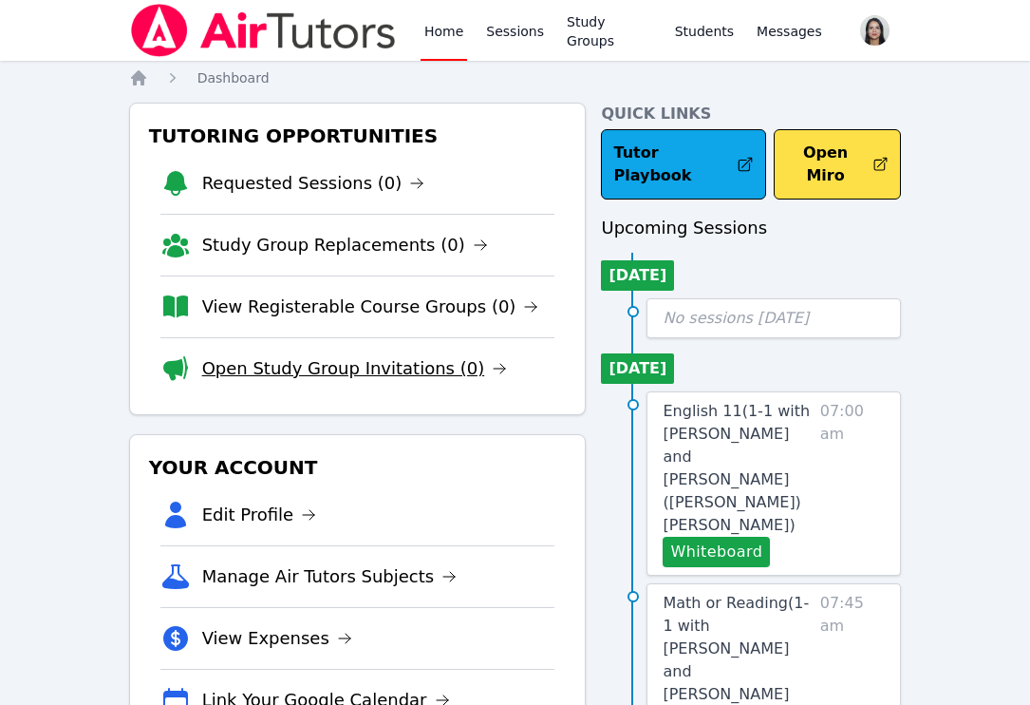
click at [295, 367] on link "Open Study Group Invitations (0)" at bounding box center [355, 368] width 306 height 27
